Goal: Task Accomplishment & Management: Use online tool/utility

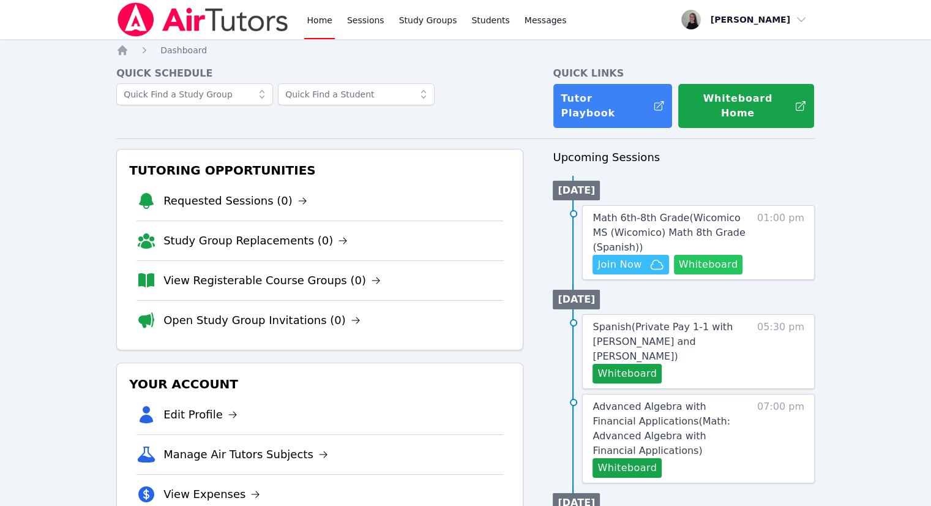
click at [707, 255] on button "Whiteboard" at bounding box center [708, 265] width 69 height 20
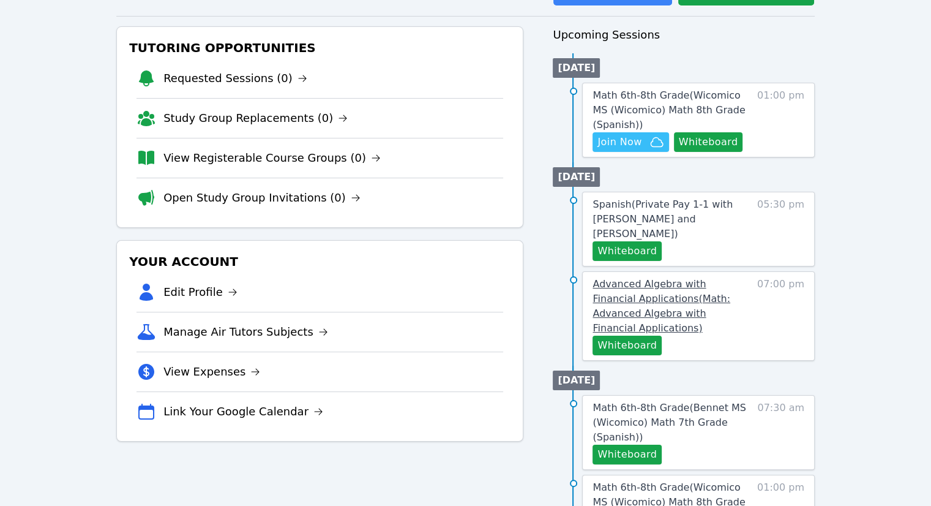
scroll to position [245, 0]
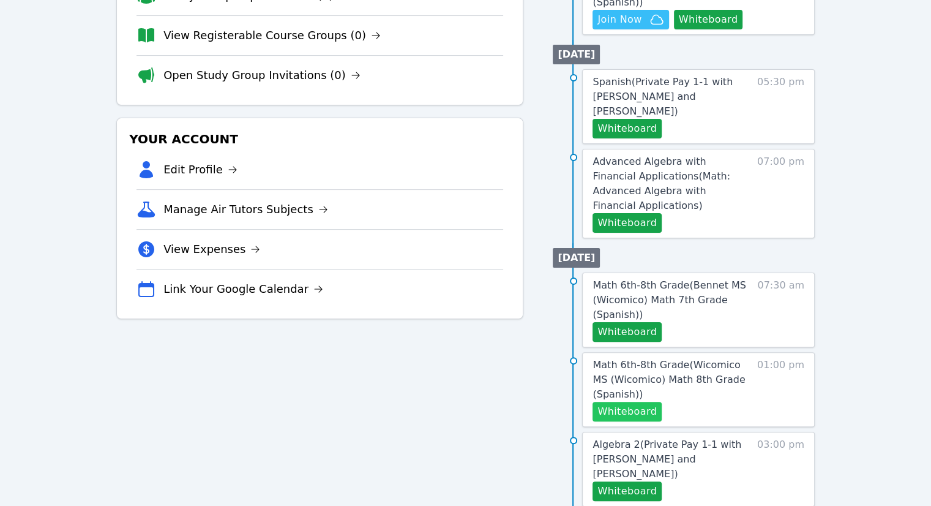
click at [631, 402] on button "Whiteboard" at bounding box center [627, 412] width 69 height 20
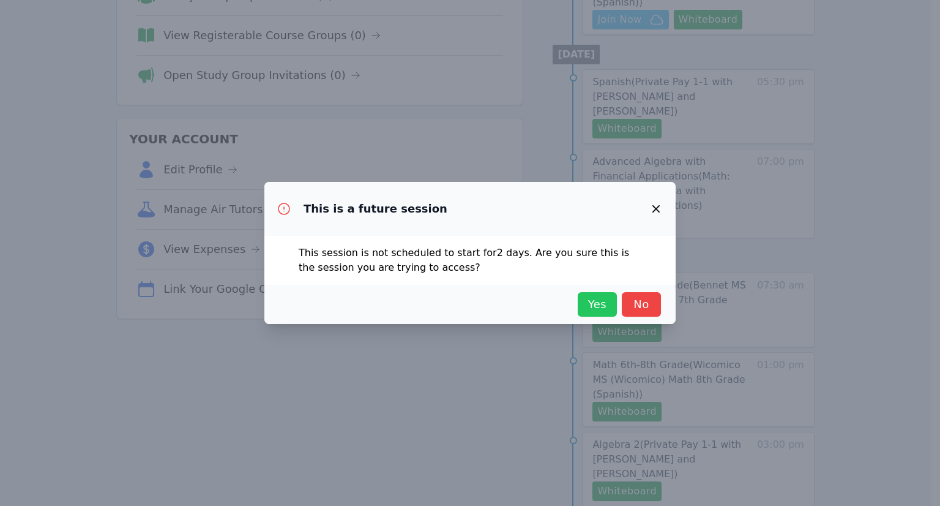
click at [597, 311] on span "Yes" at bounding box center [597, 304] width 27 height 17
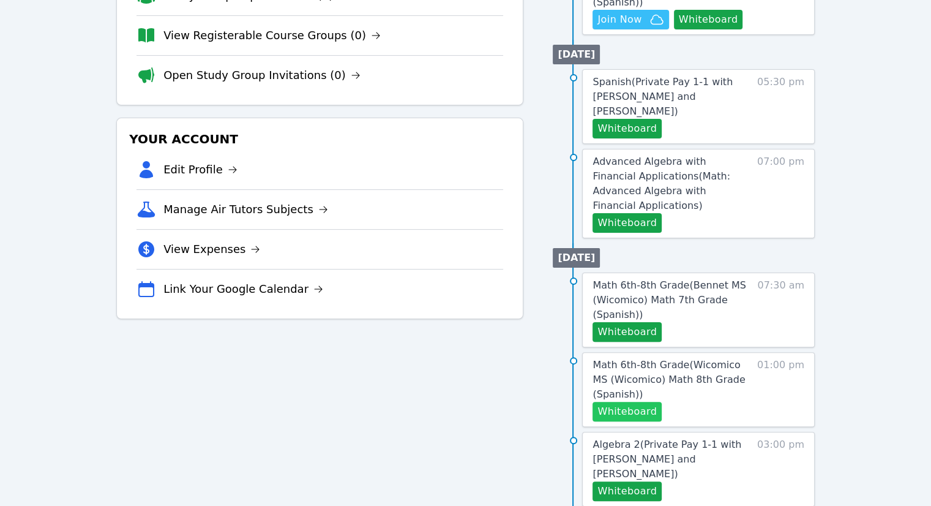
click at [634, 402] on button "Whiteboard" at bounding box center [627, 412] width 69 height 20
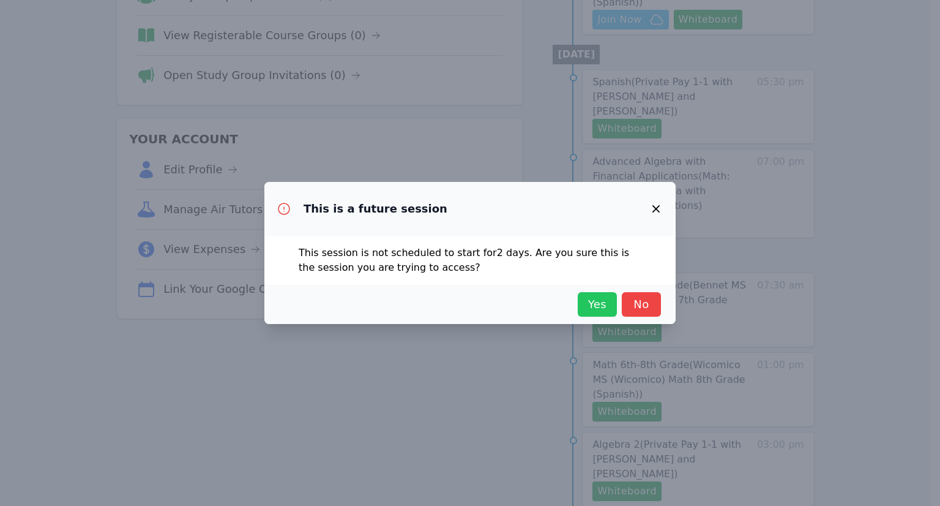
click at [590, 296] on span "Yes" at bounding box center [597, 304] width 27 height 17
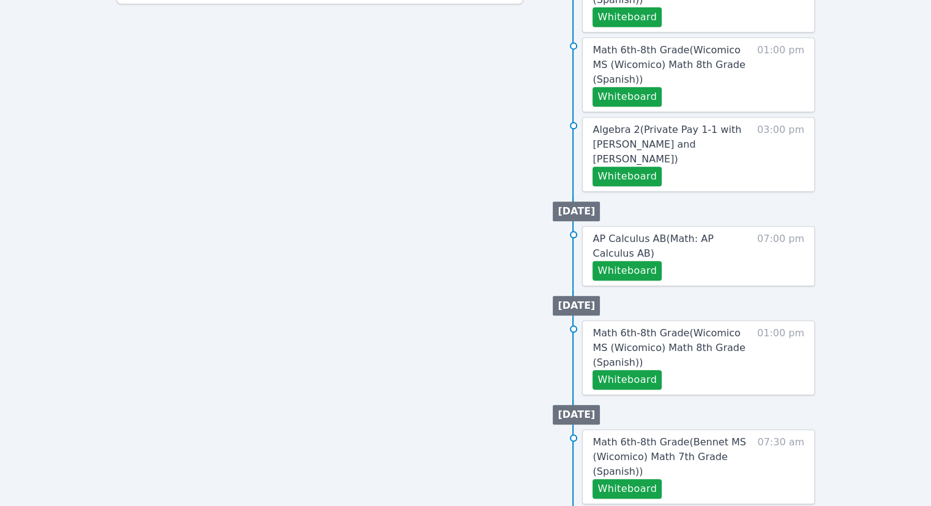
scroll to position [605, 0]
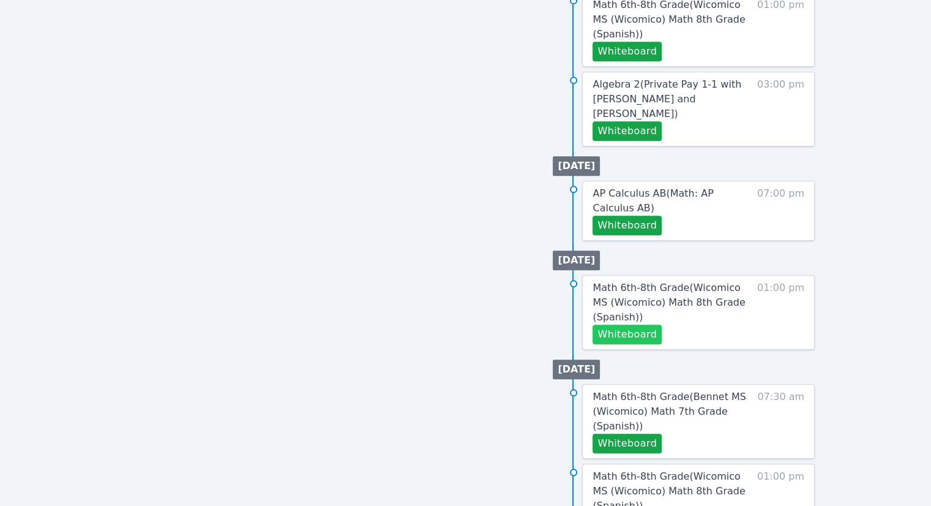
click at [637, 324] on button "Whiteboard" at bounding box center [627, 334] width 69 height 20
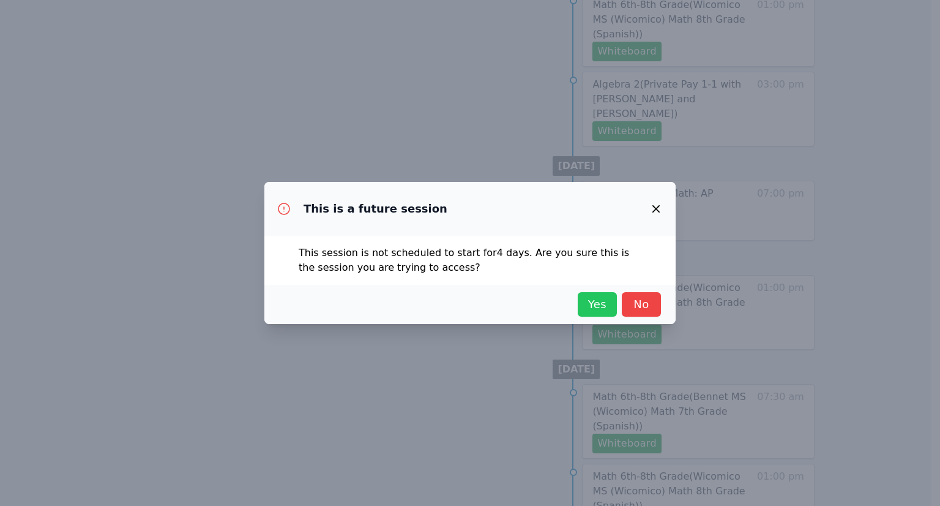
click at [590, 312] on span "Yes" at bounding box center [597, 304] width 27 height 17
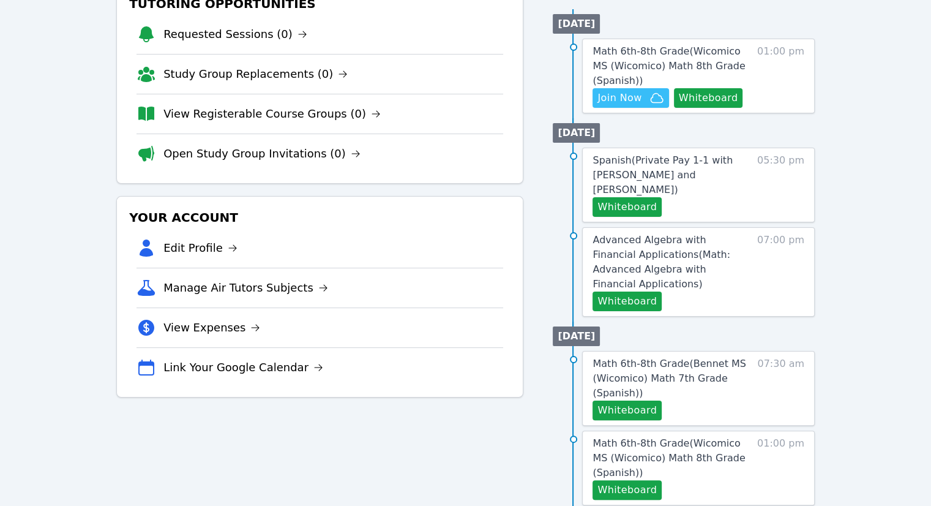
scroll to position [238, 0]
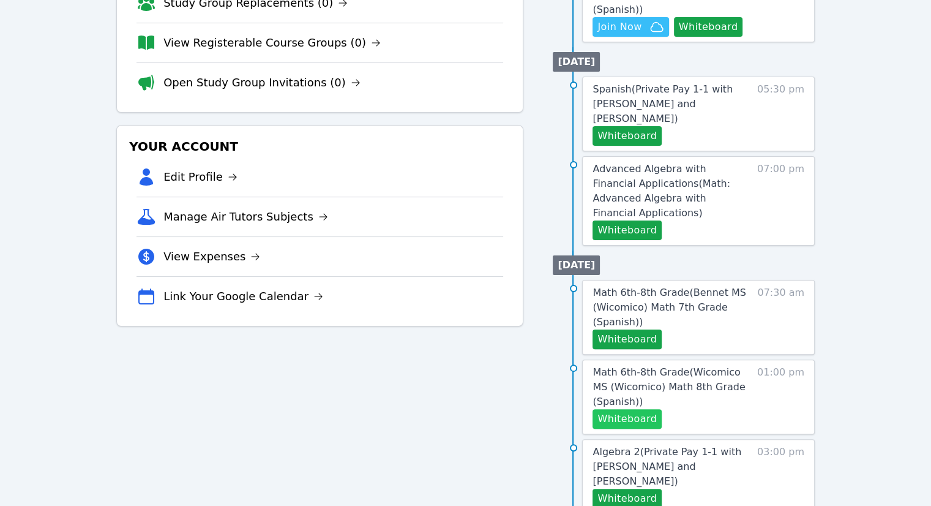
click at [626, 409] on button "Whiteboard" at bounding box center [627, 419] width 69 height 20
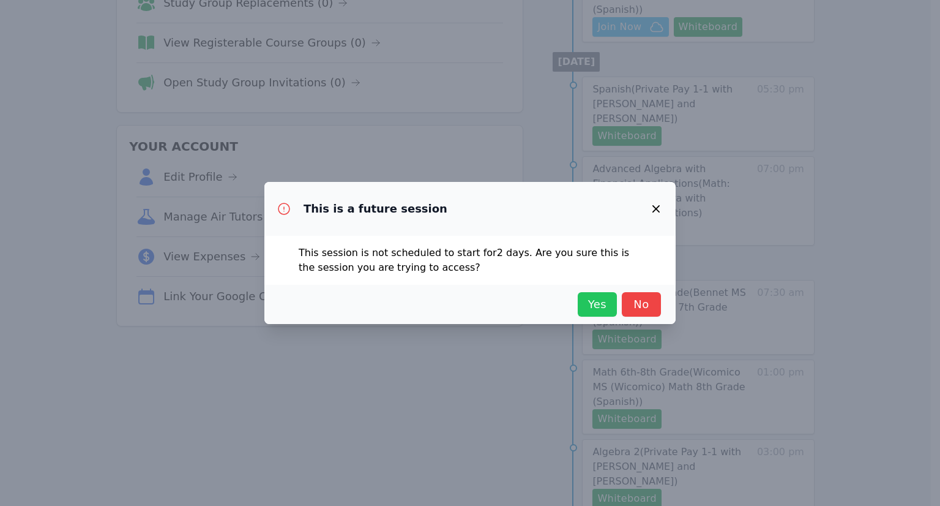
click at [613, 306] on button "Yes" at bounding box center [597, 304] width 39 height 24
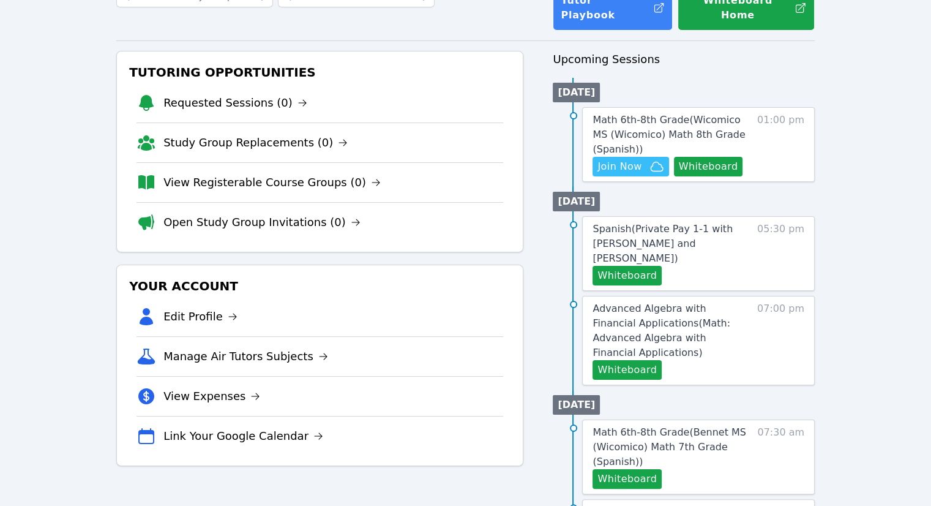
scroll to position [0, 0]
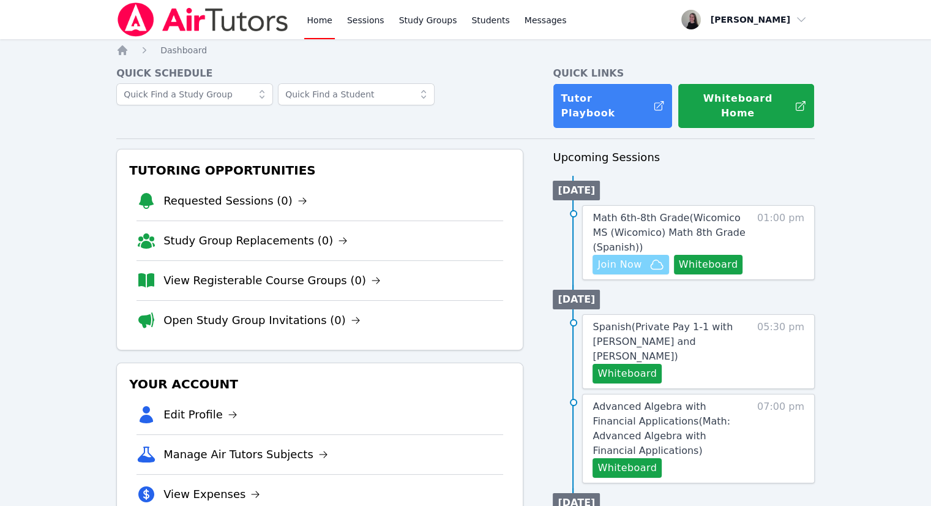
click at [635, 257] on span "Join Now" at bounding box center [620, 264] width 44 height 15
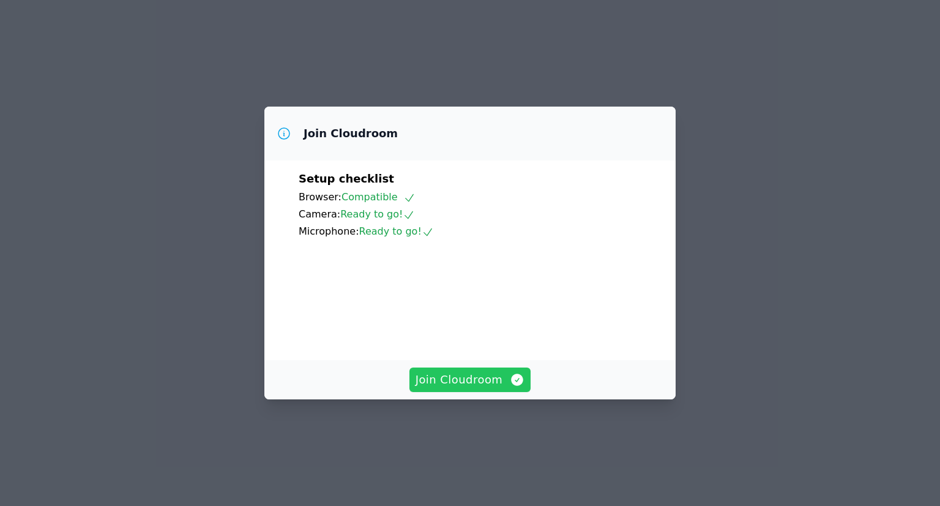
click at [502, 388] on span "Join Cloudroom" at bounding box center [471, 379] width 110 height 17
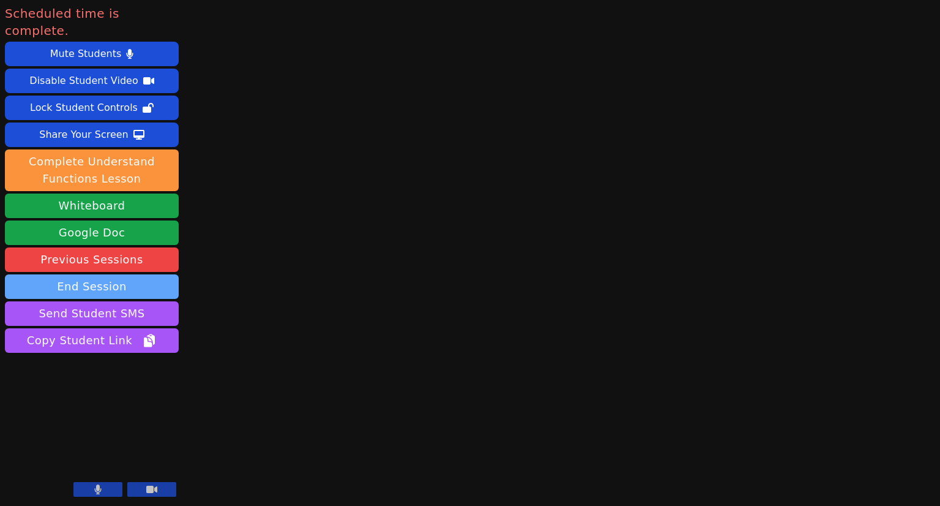
click at [119, 274] on button "End Session" at bounding box center [92, 286] width 174 height 24
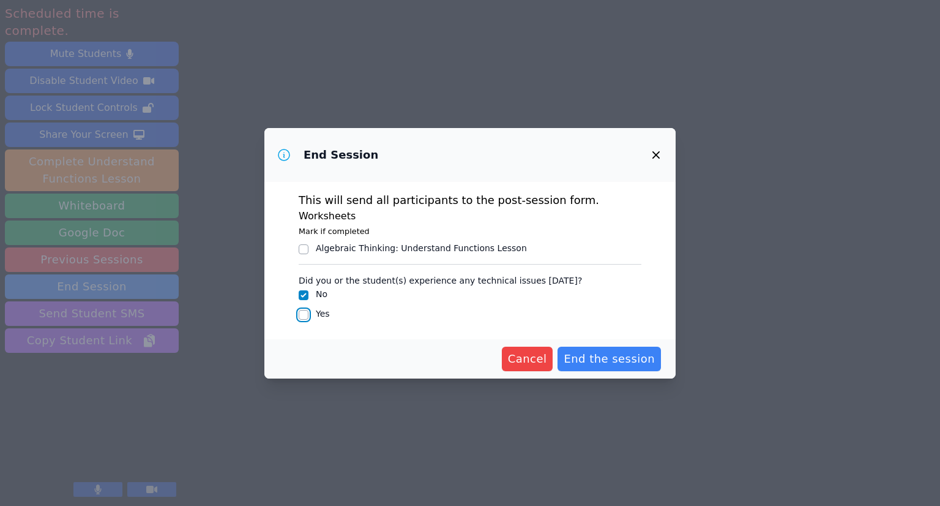
click at [303, 316] on input "Yes" at bounding box center [304, 315] width 10 height 10
checkbox input "true"
checkbox input "false"
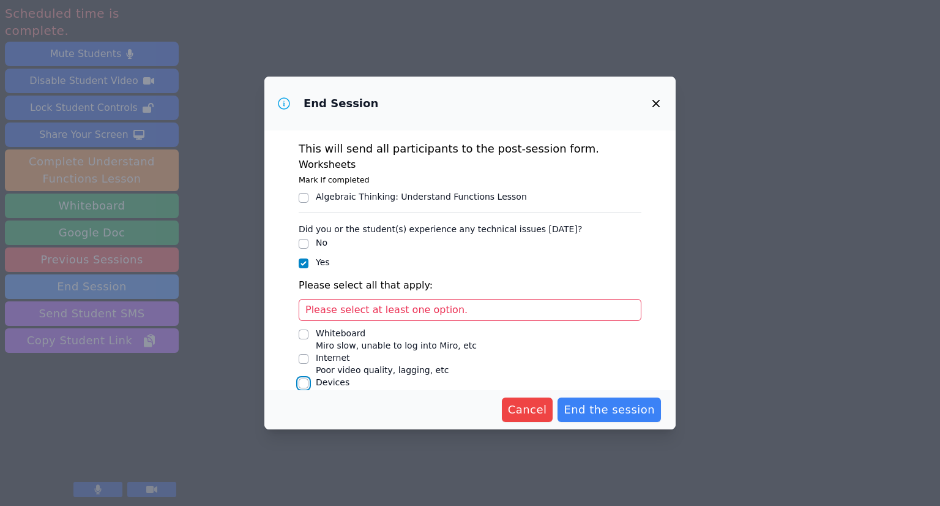
click at [304, 380] on input "Devices Issues with student camera/microphones, etc" at bounding box center [304, 383] width 10 height 10
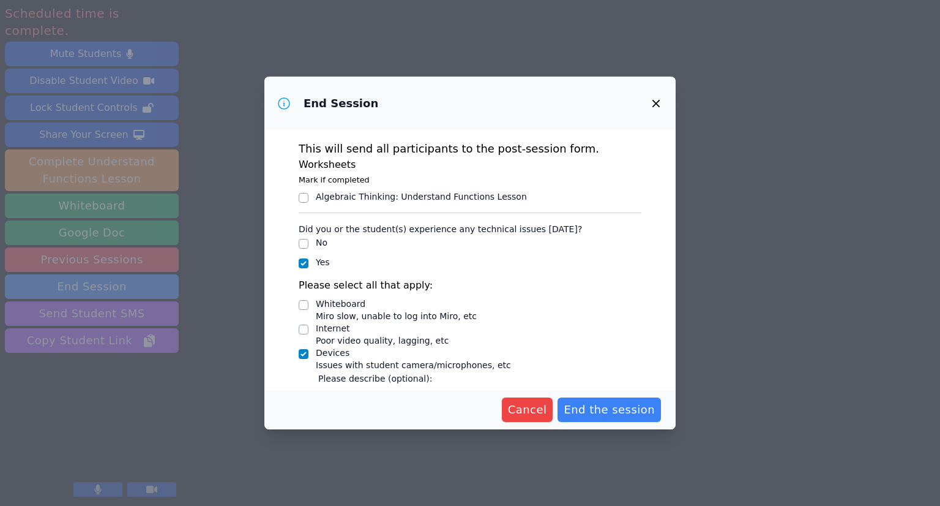
click at [309, 358] on div "Devices Issues with student camera/microphones, etc" at bounding box center [470, 359] width 343 height 24
click at [306, 354] on input "Devices Issues with student camera/microphones, etc" at bounding box center [304, 354] width 10 height 10
checkbox input "false"
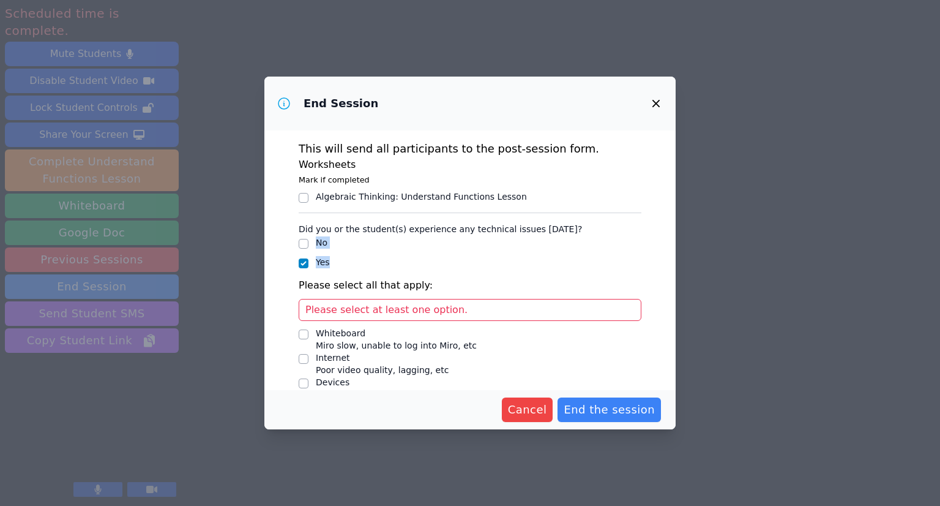
drag, startPoint x: 301, startPoint y: 249, endPoint x: 431, endPoint y: 260, distance: 130.3
click at [413, 268] on ul "No Yes" at bounding box center [470, 253] width 343 height 34
click at [306, 252] on ul "No Yes" at bounding box center [470, 253] width 343 height 34
click at [306, 245] on input "No" at bounding box center [304, 244] width 10 height 10
checkbox input "true"
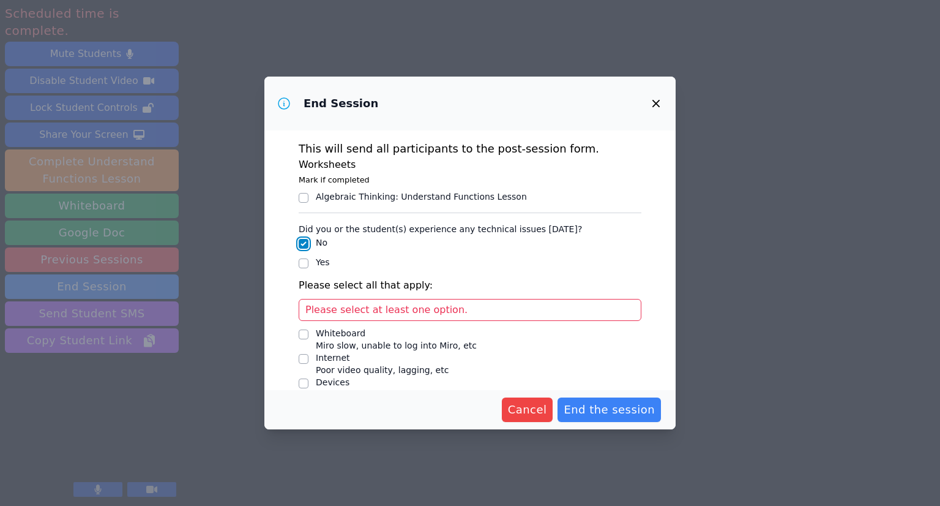
checkbox input "false"
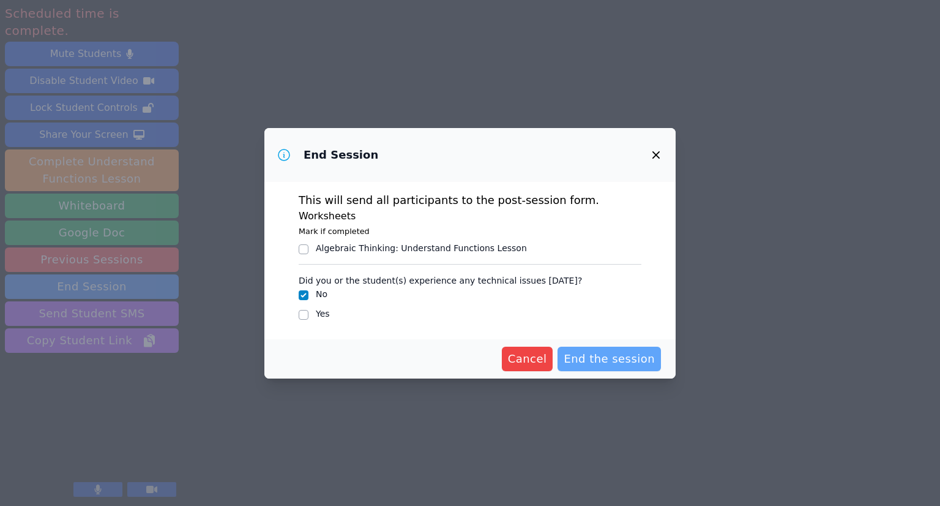
click at [618, 357] on span "End the session" at bounding box center [609, 358] width 91 height 17
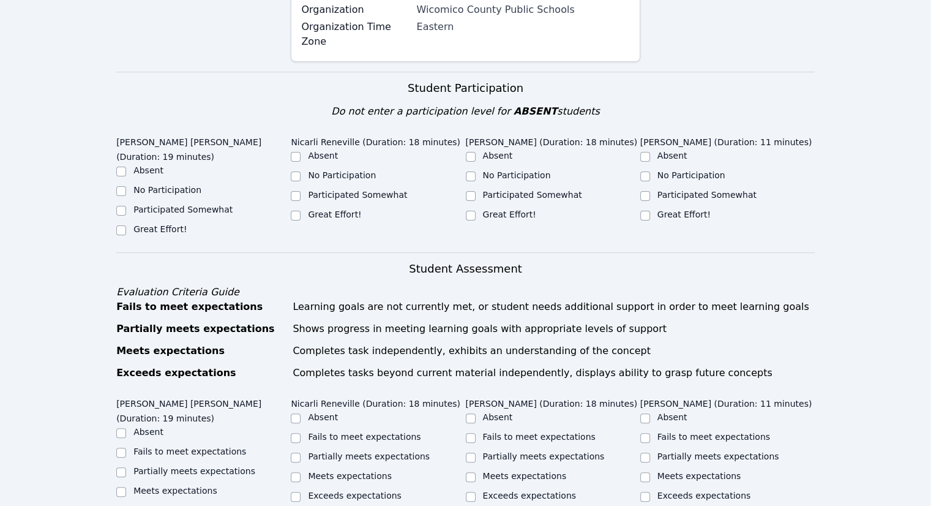
scroll to position [367, 0]
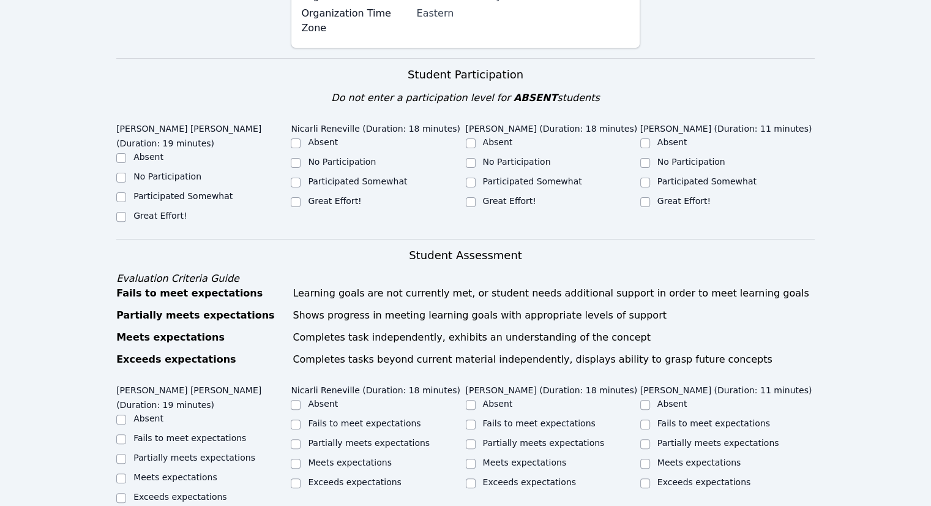
click at [135, 211] on label "Great Effort!" at bounding box center [159, 216] width 53 height 10
click at [126, 212] on input "Great Effort!" at bounding box center [121, 217] width 10 height 10
checkbox input "true"
click at [296, 178] on input "Participated Somewhat" at bounding box center [296, 183] width 10 height 10
checkbox input "true"
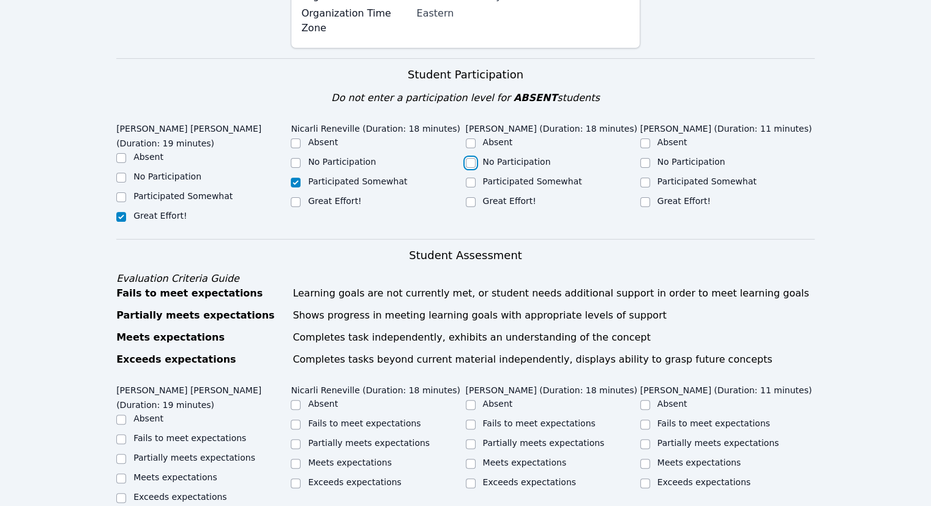
click at [471, 158] on input "No Participation" at bounding box center [471, 163] width 10 height 10
checkbox input "true"
click at [651, 175] on div "Participated Somewhat" at bounding box center [727, 182] width 174 height 15
click at [648, 178] on input "Participated Somewhat" at bounding box center [645, 183] width 10 height 10
checkbox input "true"
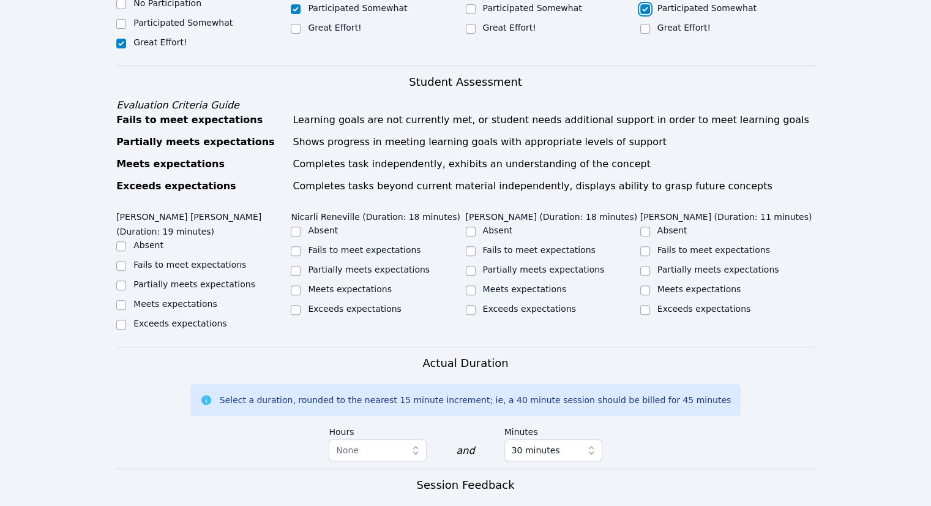
scroll to position [551, 0]
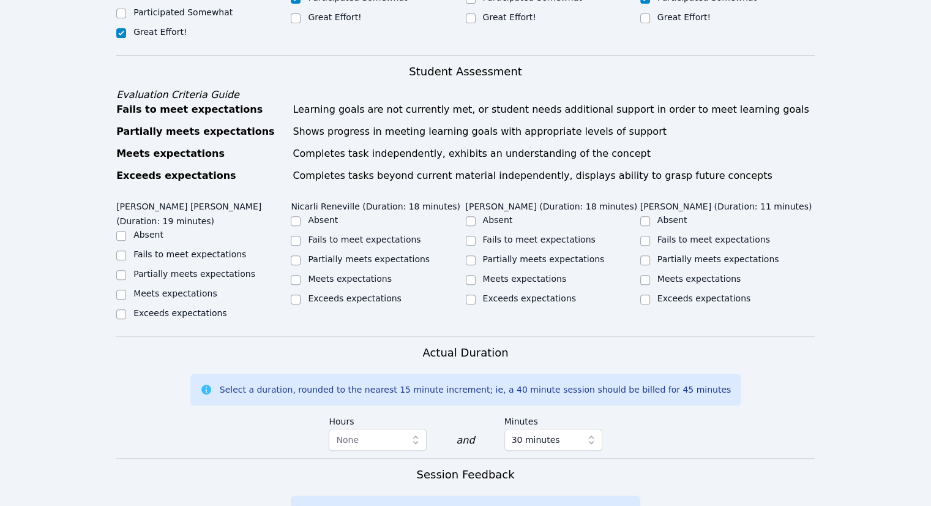
click at [180, 288] on label "Meets expectations" at bounding box center [175, 293] width 84 height 10
click at [193, 288] on label "Meets expectations" at bounding box center [175, 293] width 84 height 10
click at [126, 290] on input "Meets expectations" at bounding box center [121, 295] width 10 height 10
checkbox input "true"
click at [298, 255] on input "Partially meets expectations" at bounding box center [296, 260] width 10 height 10
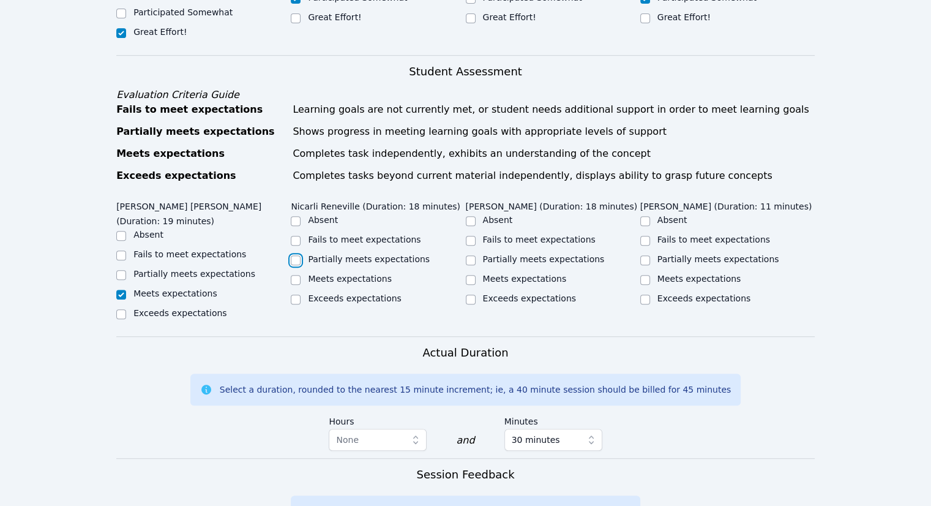
checkbox input "true"
click at [472, 236] on input "Fails to meet expectations" at bounding box center [471, 241] width 10 height 10
checkbox input "true"
click at [649, 275] on input "Meets expectations" at bounding box center [645, 280] width 10 height 10
checkbox input "true"
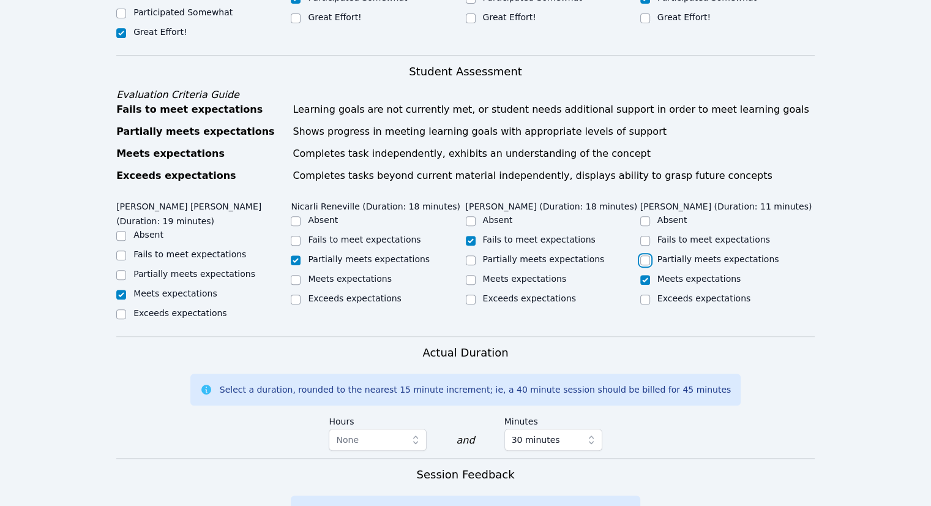
click at [649, 255] on input "Partially meets expectations" at bounding box center [645, 260] width 10 height 10
checkbox input "true"
checkbox input "false"
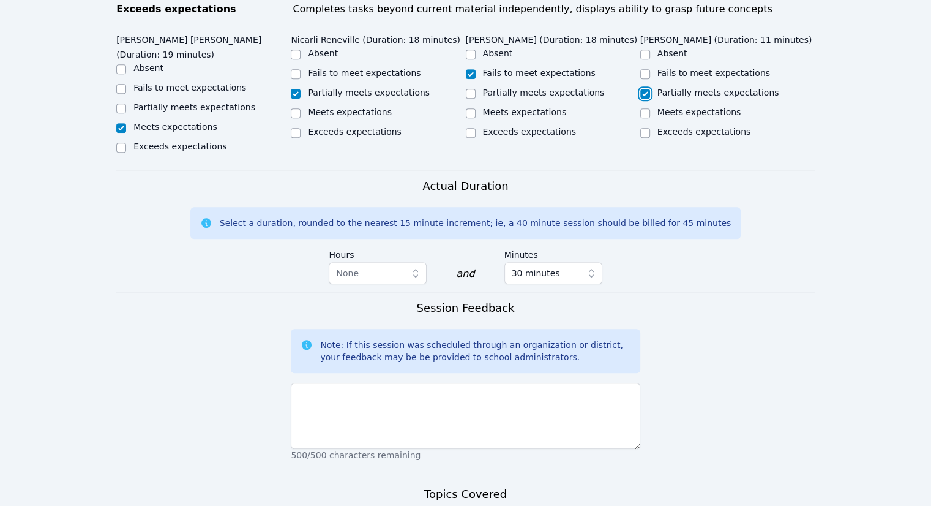
scroll to position [735, 0]
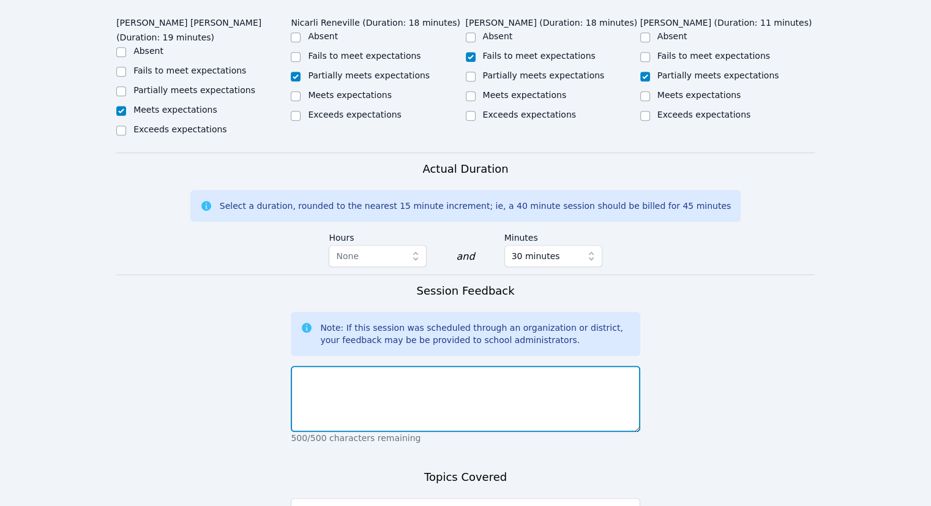
click at [517, 365] on textarea at bounding box center [465, 398] width 349 height 66
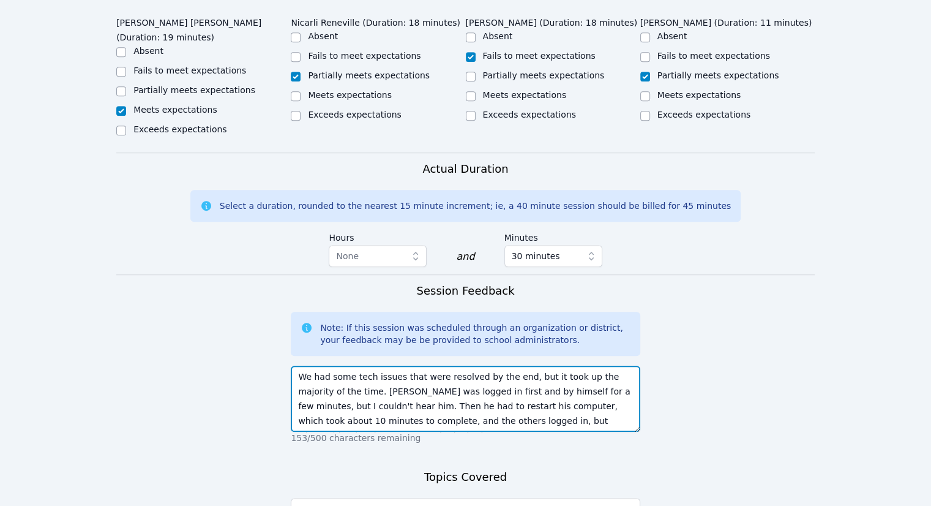
scroll to position [9, 0]
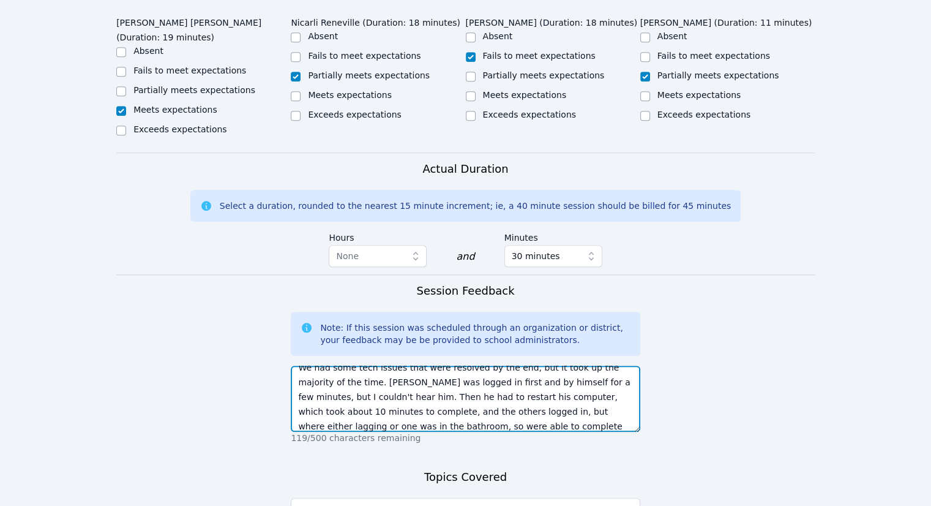
type textarea "We had some tech issues that were resolved by the end, but it took up the major…"
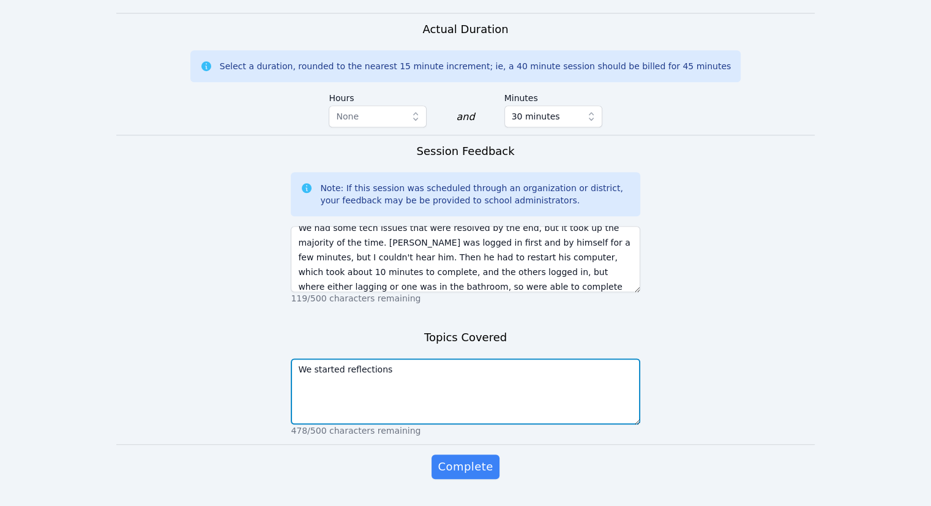
scroll to position [876, 0]
type textarea "We started reflections"
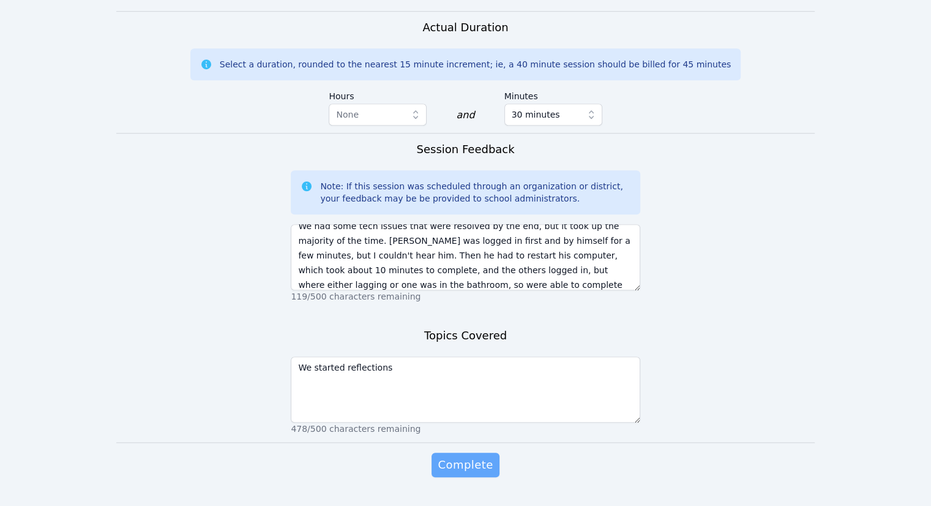
click at [470, 452] on button "Complete" at bounding box center [465, 464] width 67 height 24
